Goal: Transaction & Acquisition: Purchase product/service

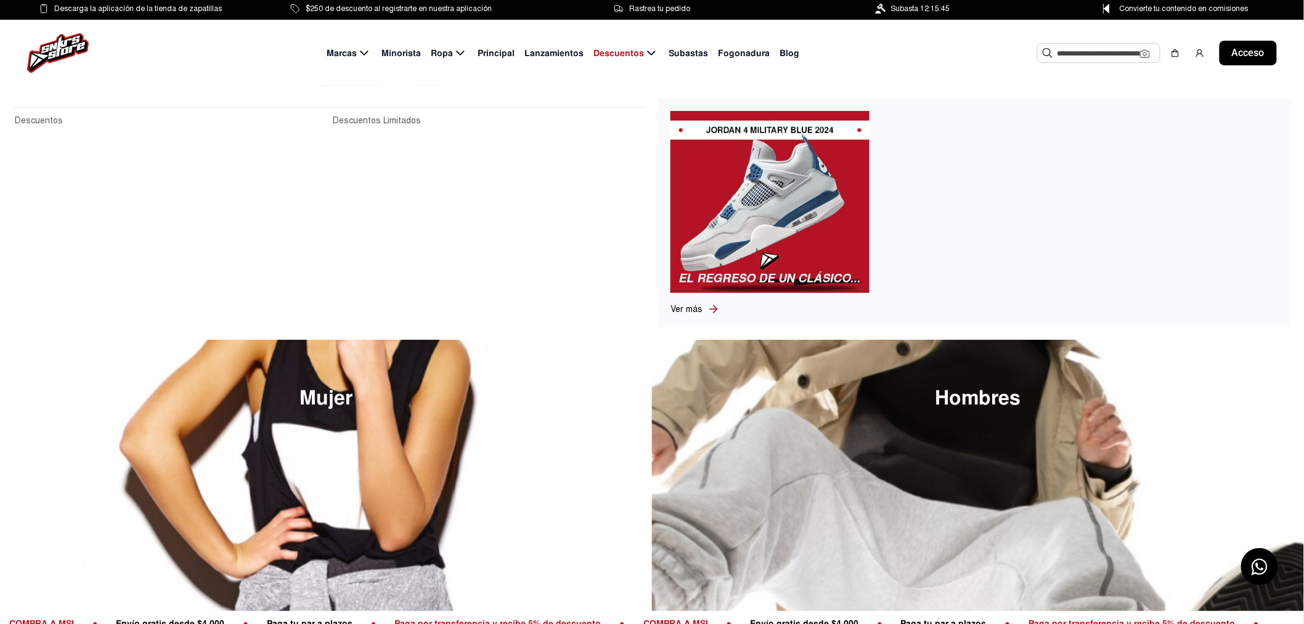
click at [617, 51] on font "Descuentos" at bounding box center [619, 52] width 51 height 11
click at [620, 48] on font "Descuentos" at bounding box center [619, 52] width 51 height 11
click at [366, 118] on font "Descuentos Limitados" at bounding box center [377, 120] width 88 height 10
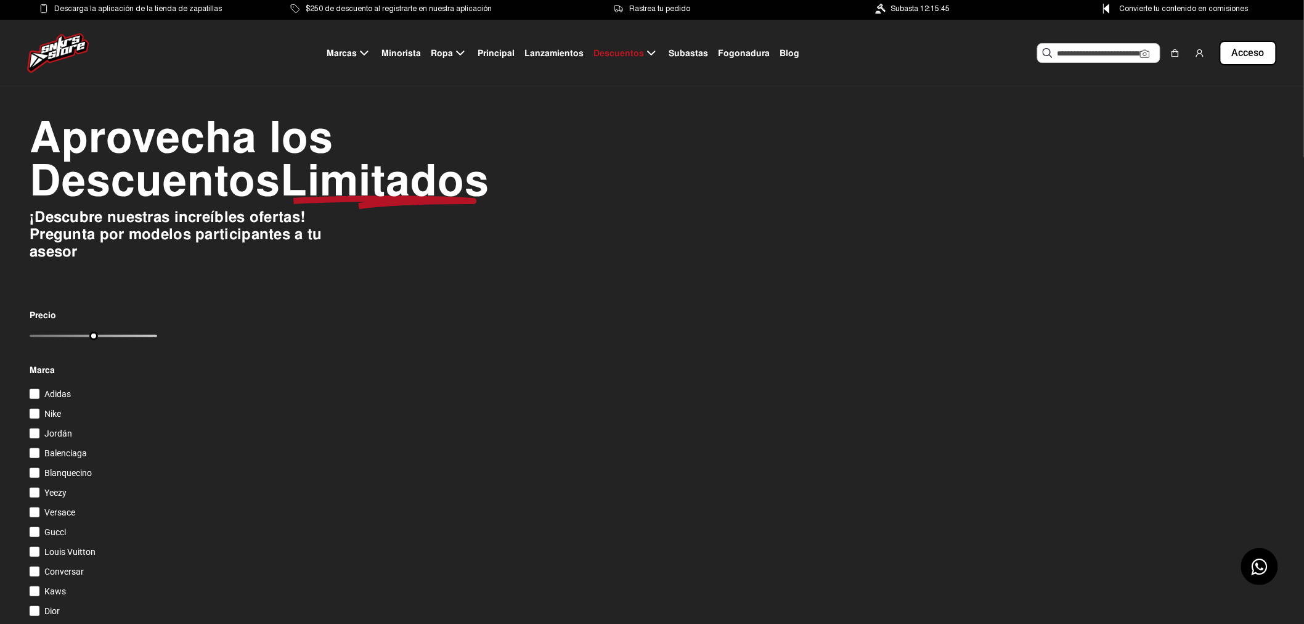
click at [92, 343] on div "Precio" at bounding box center [94, 327] width 128 height 32
drag, startPoint x: 92, startPoint y: 374, endPoint x: 139, endPoint y: 372, distance: 46.3
type input "**"
click at [72, 337] on input "range" at bounding box center [94, 336] width 128 height 2
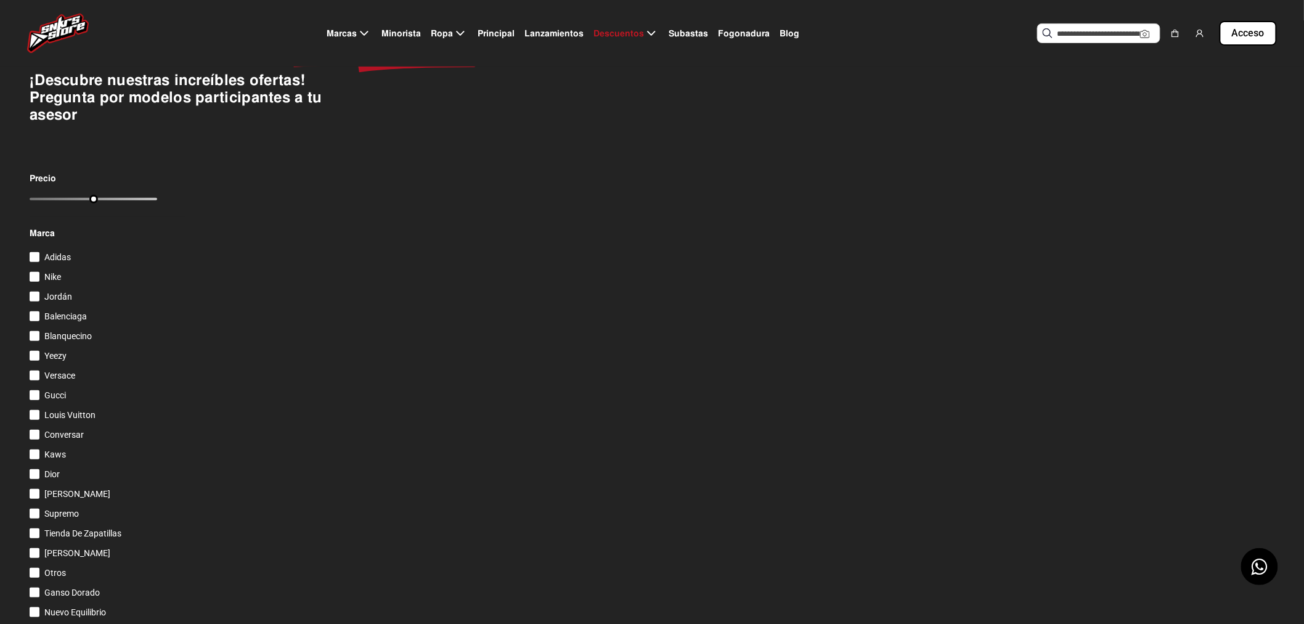
click at [30, 301] on div at bounding box center [35, 297] width 10 height 10
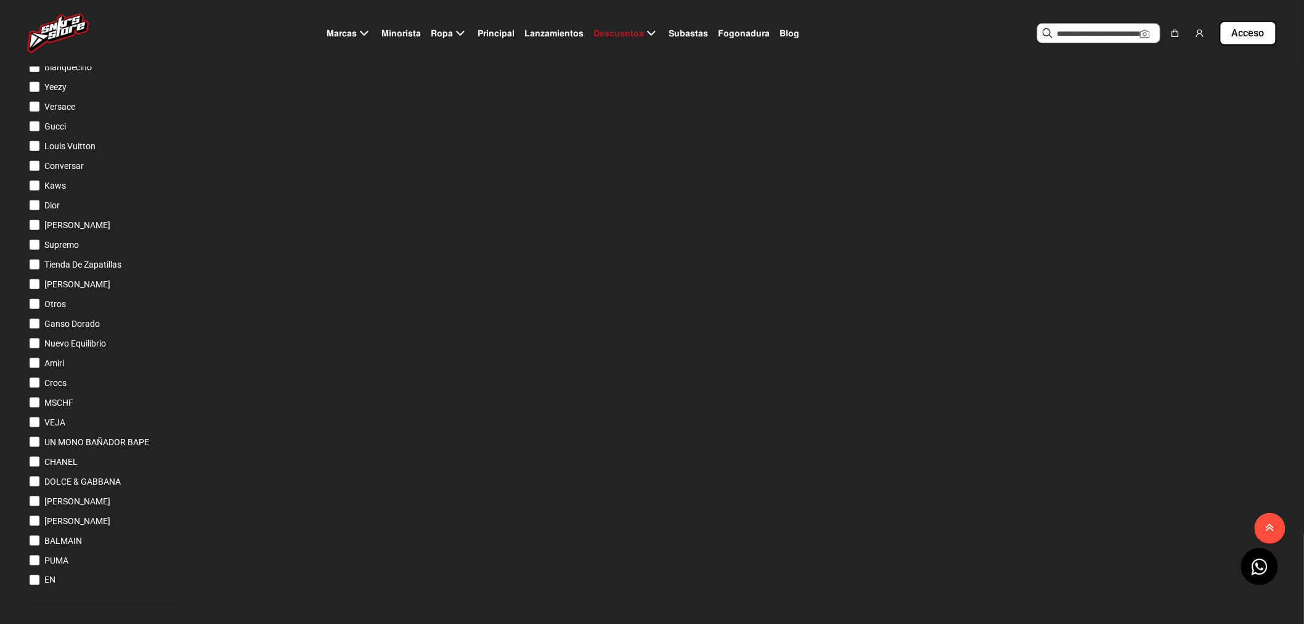
scroll to position [239, 0]
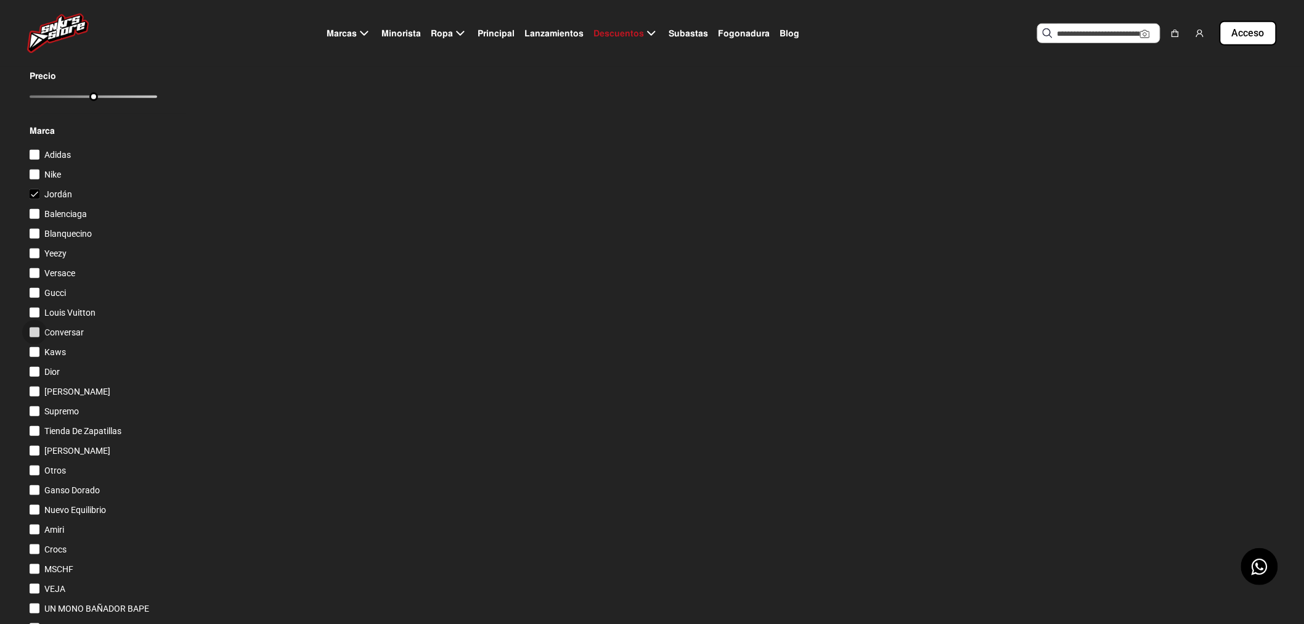
drag, startPoint x: 31, startPoint y: 366, endPoint x: 29, endPoint y: 350, distance: 15.6
click at [31, 337] on div at bounding box center [35, 332] width 10 height 10
click at [30, 317] on div at bounding box center [35, 313] width 10 height 10
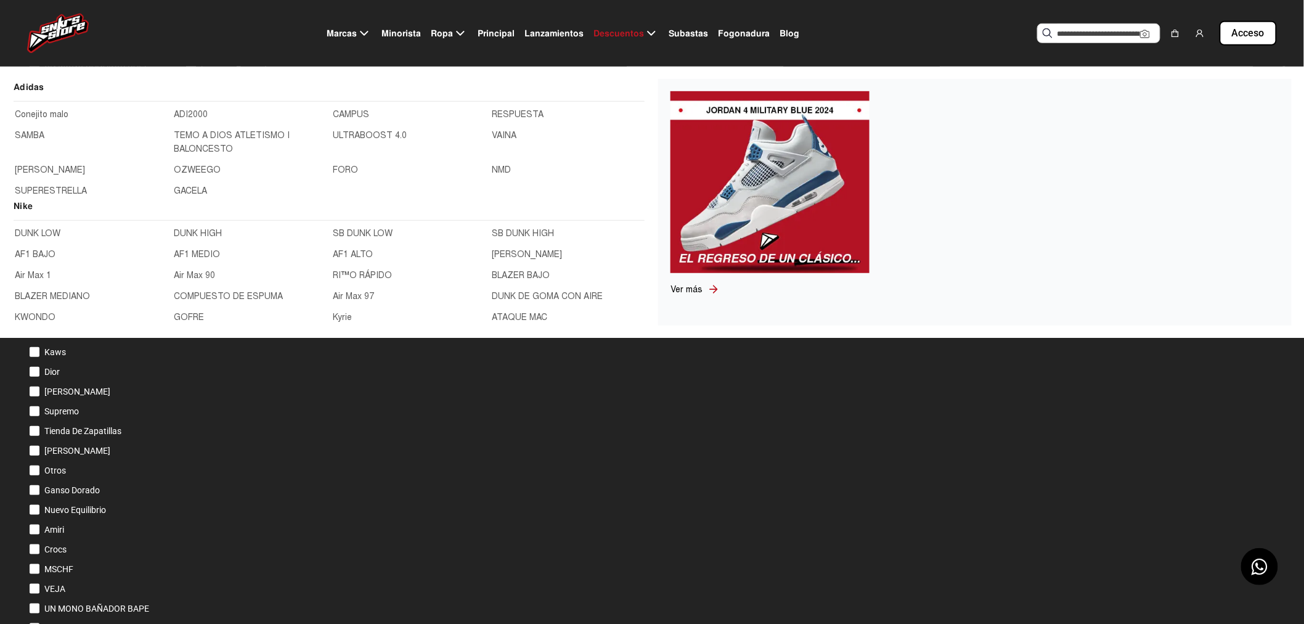
click at [357, 34] on font "Marcas" at bounding box center [342, 33] width 30 height 11
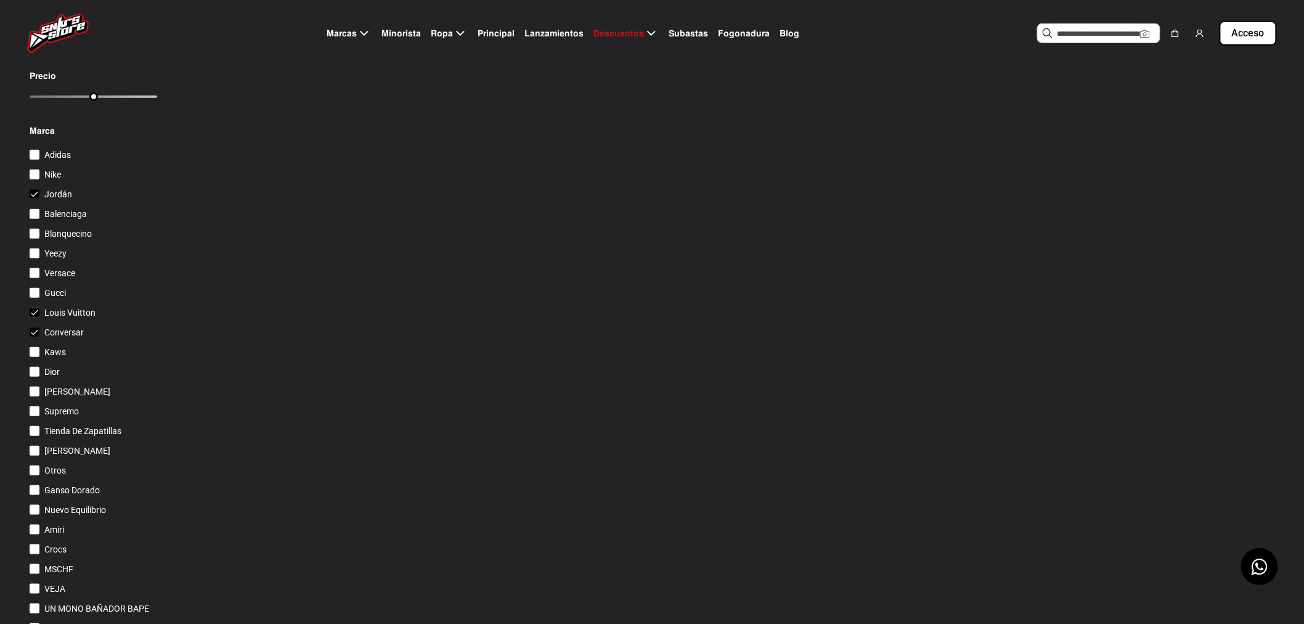
click at [417, 31] on font "Minorista" at bounding box center [401, 33] width 39 height 11
